Goal: Check status: Check status

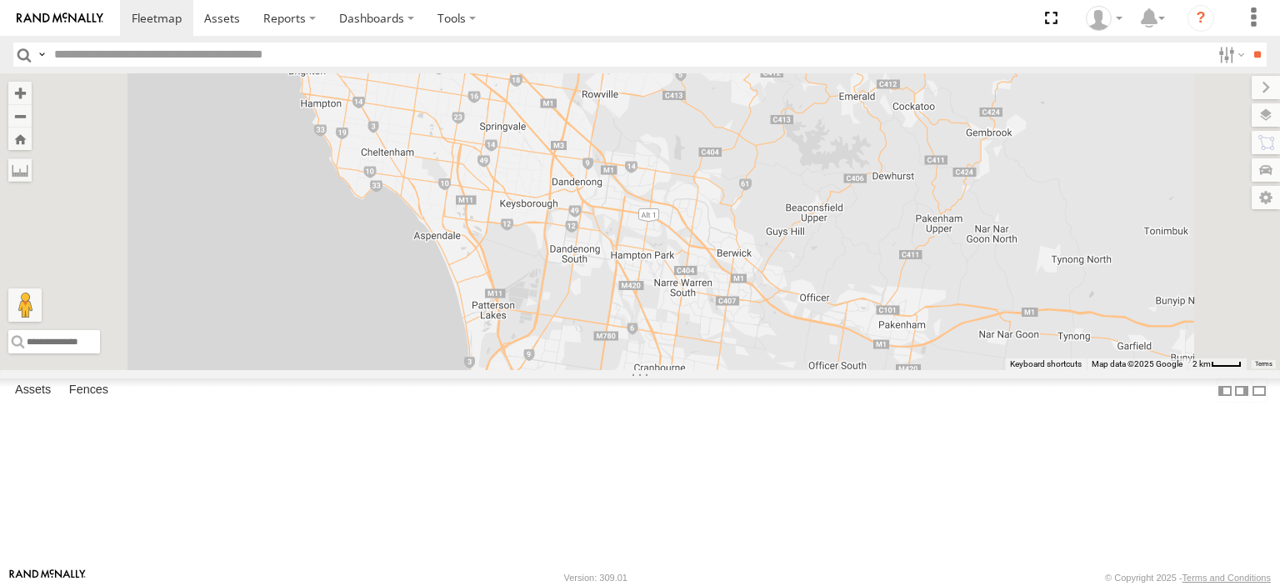
drag, startPoint x: 970, startPoint y: 229, endPoint x: 816, endPoint y: 358, distance: 200.4
click at [816, 358] on div at bounding box center [640, 221] width 1280 height 297
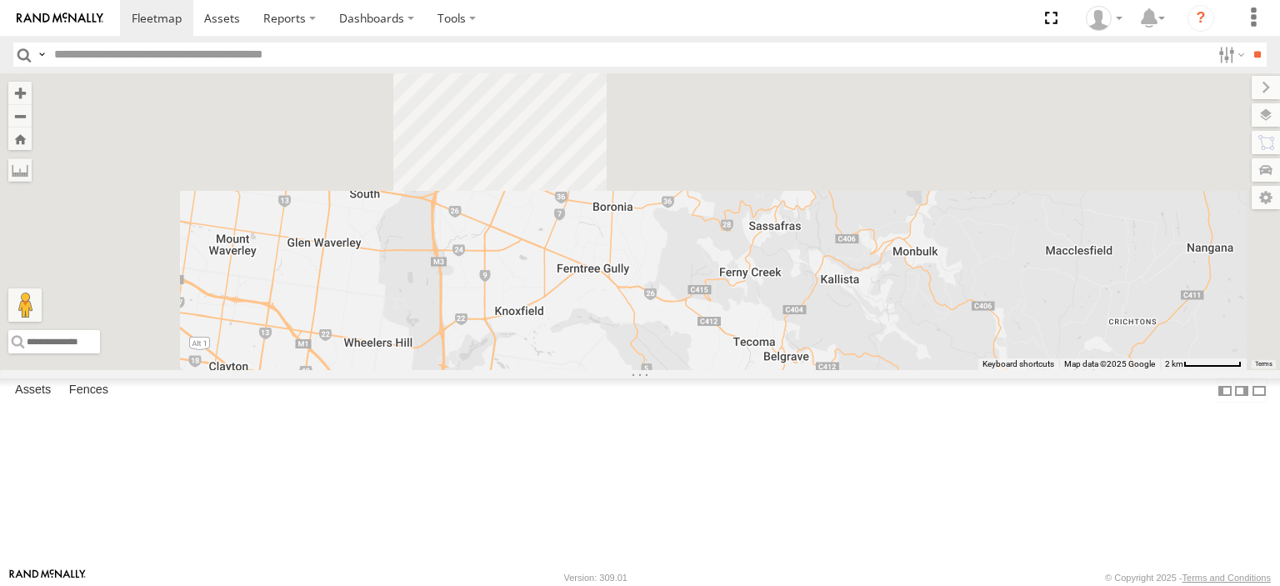
drag, startPoint x: 804, startPoint y: 197, endPoint x: 860, endPoint y: 543, distance: 350.2
click at [859, 370] on div at bounding box center [640, 221] width 1280 height 297
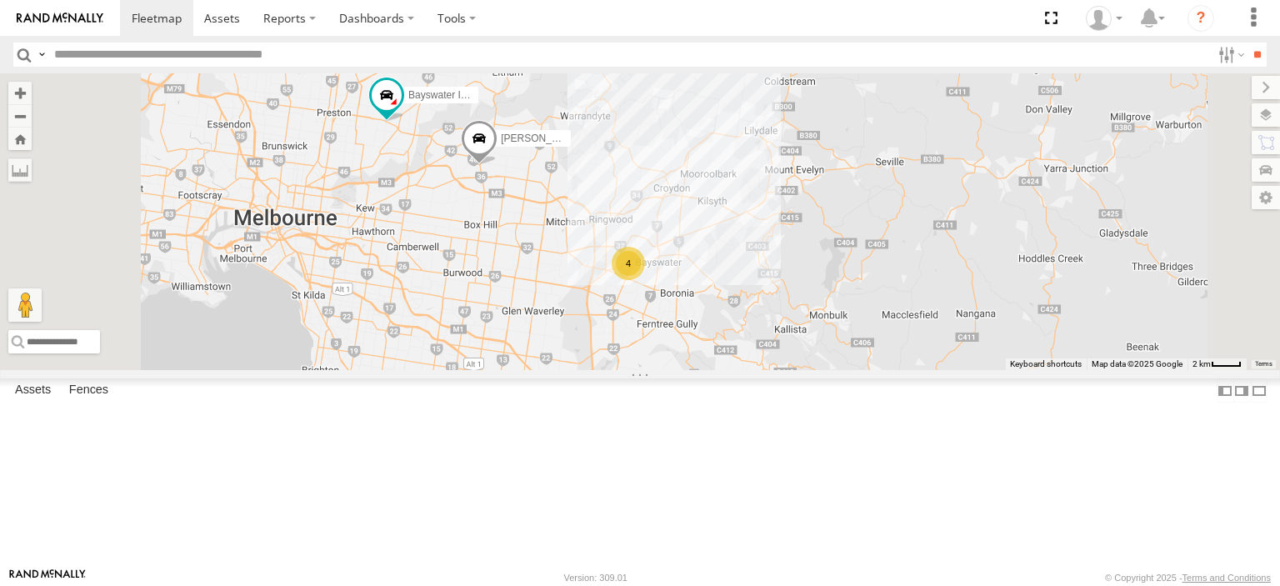
drag, startPoint x: 841, startPoint y: 221, endPoint x: 898, endPoint y: 304, distance: 101.2
click at [898, 304] on div "[PERSON_NAME] BMW 4 Bayswater [PERSON_NAME]" at bounding box center [640, 221] width 1280 height 297
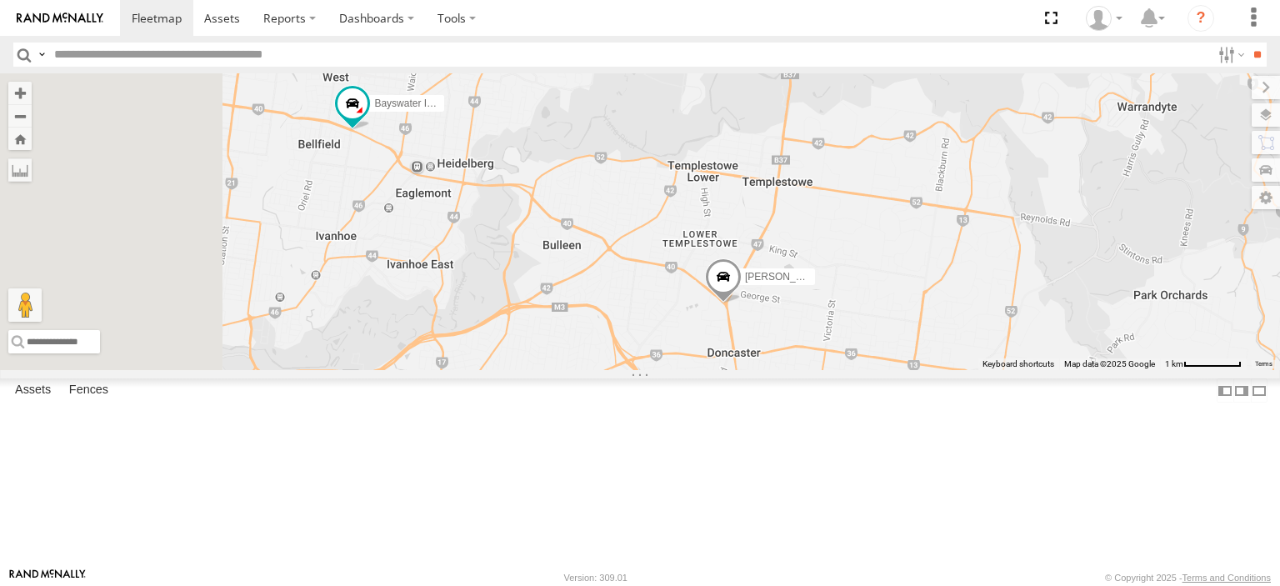
drag, startPoint x: 546, startPoint y: 226, endPoint x: 608, endPoint y: 253, distance: 68.3
click at [608, 253] on div "[PERSON_NAME] FRR" at bounding box center [640, 221] width 1280 height 297
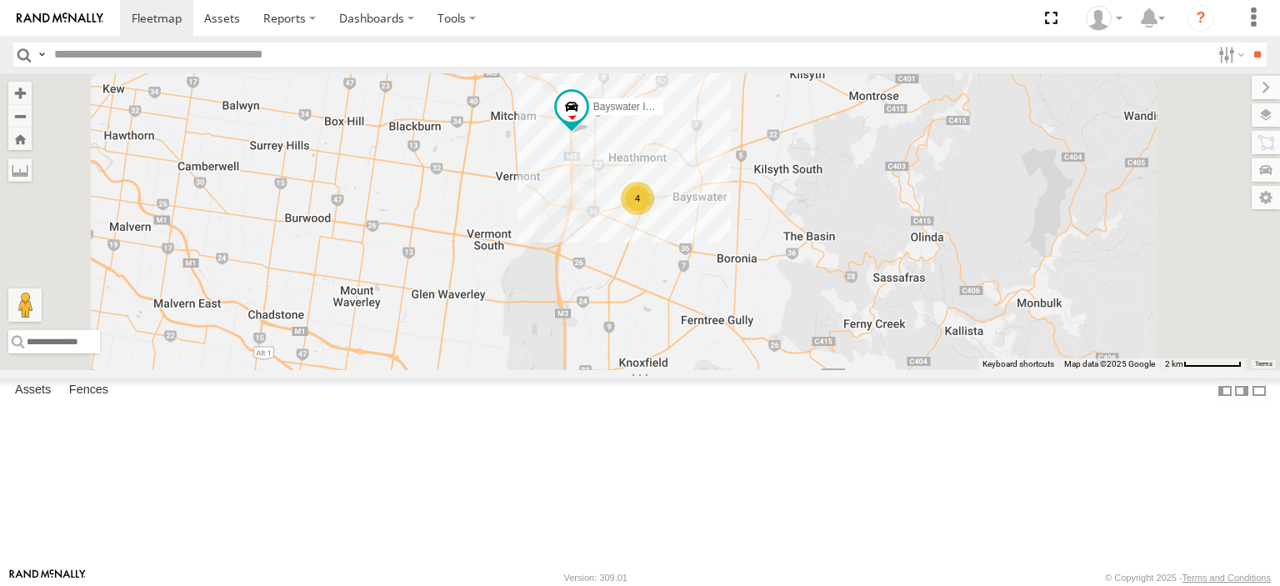
drag, startPoint x: 935, startPoint y: 410, endPoint x: 852, endPoint y: 228, distance: 199.5
click at [852, 228] on div "Bayswater Isuzu FRR [PERSON_NAME] BMW 4" at bounding box center [640, 221] width 1280 height 297
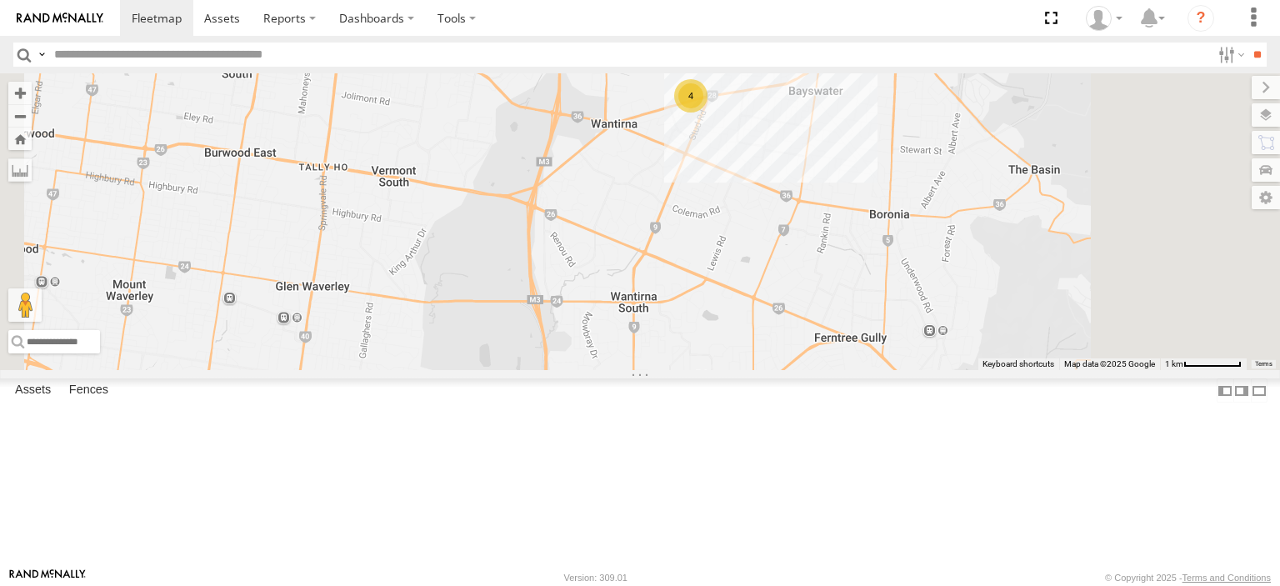
drag, startPoint x: 780, startPoint y: 182, endPoint x: 740, endPoint y: 389, distance: 210.4
click at [740, 370] on div "Bayswater Isuzu FRR [PERSON_NAME] BMW 4" at bounding box center [640, 221] width 1280 height 297
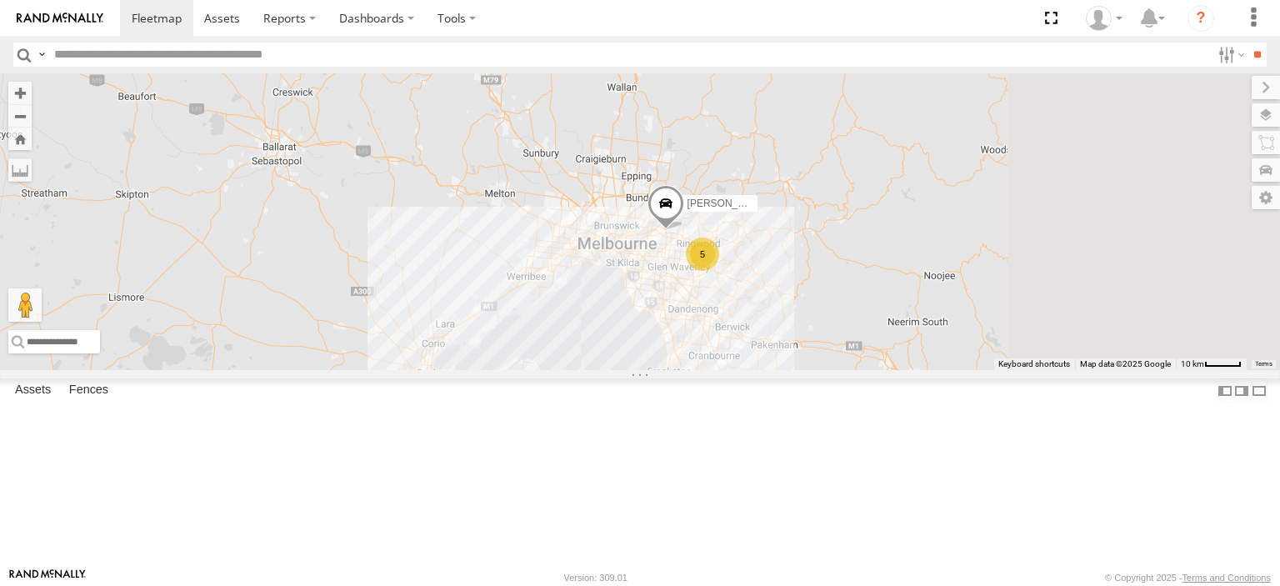
drag, startPoint x: 893, startPoint y: 419, endPoint x: 802, endPoint y: 236, distance: 204.5
click at [802, 236] on div "5 2 Jennifer BMW" at bounding box center [640, 221] width 1280 height 297
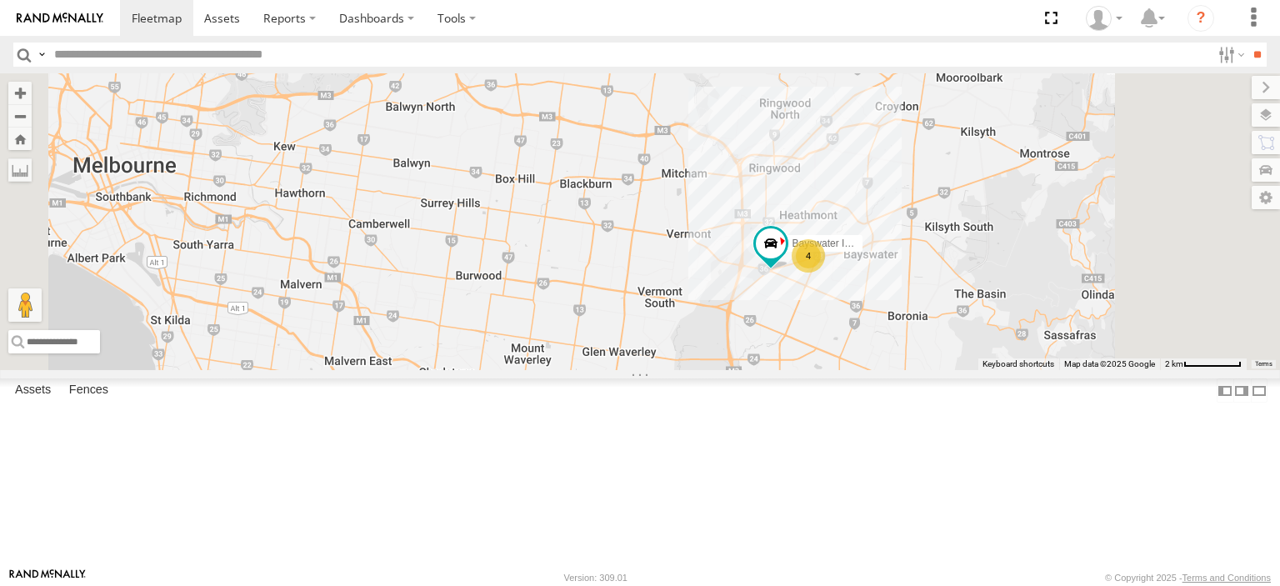
drag, startPoint x: 1060, startPoint y: 463, endPoint x: 917, endPoint y: 311, distance: 208.6
click at [917, 311] on div "[PERSON_NAME] BMW 4 Bayswater [PERSON_NAME]" at bounding box center [640, 221] width 1280 height 297
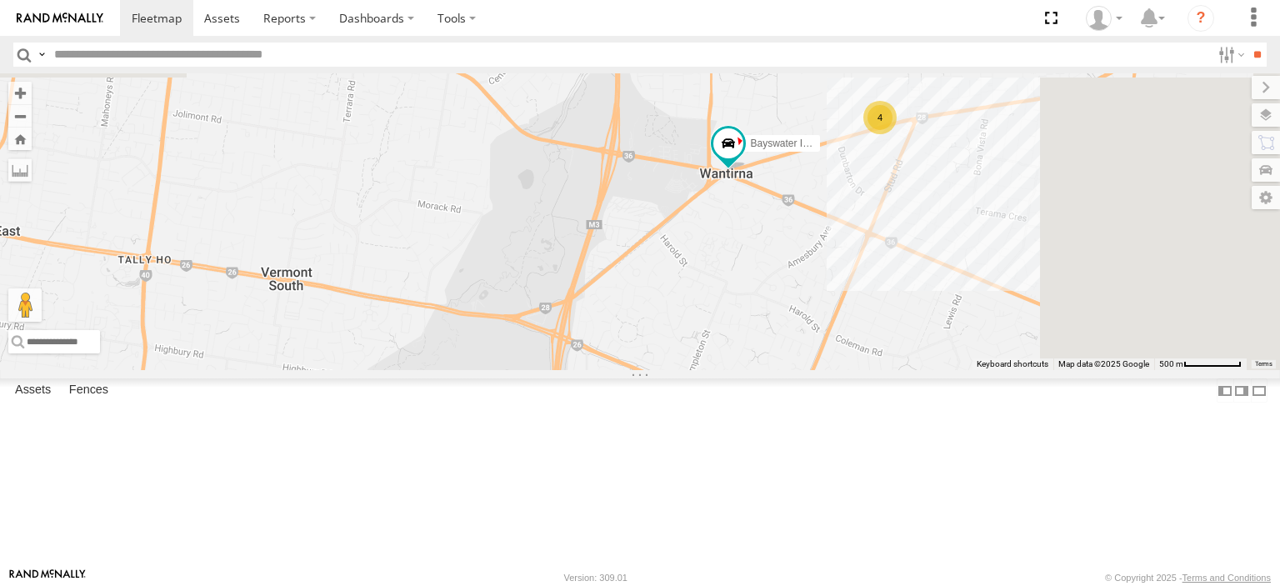
drag, startPoint x: 1024, startPoint y: 268, endPoint x: 912, endPoint y: 447, distance: 210.3
click at [913, 370] on div "Jennifer BMW Bayswater Isuzu FRR 4" at bounding box center [640, 221] width 1280 height 297
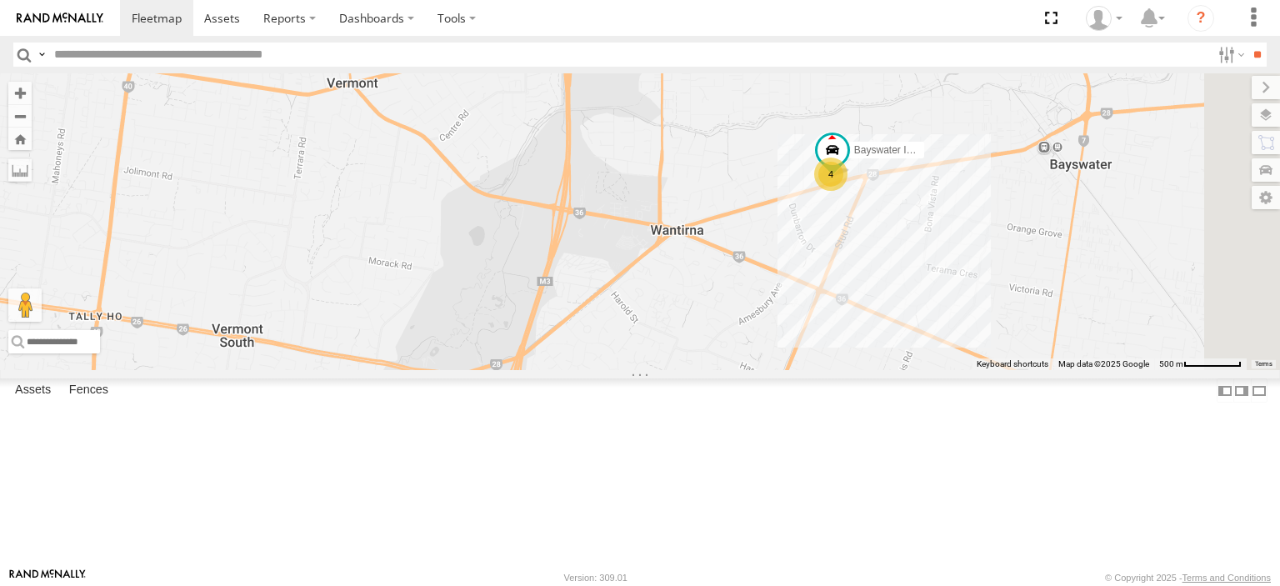
click at [57, 22] on img at bounding box center [60, 18] width 87 height 12
